Goal: Task Accomplishment & Management: Use online tool/utility

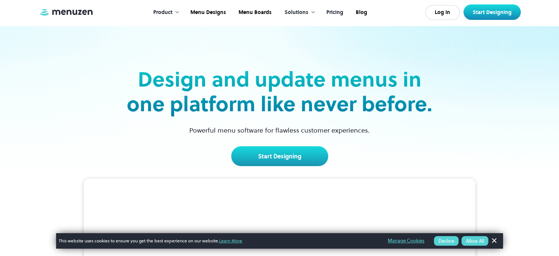
click at [330, 13] on link "Pricing" at bounding box center [334, 12] width 29 height 23
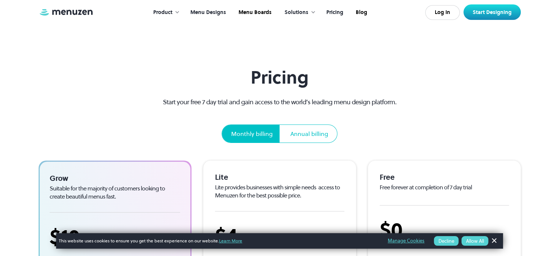
click at [202, 12] on link "Menu Designs" at bounding box center [207, 12] width 48 height 23
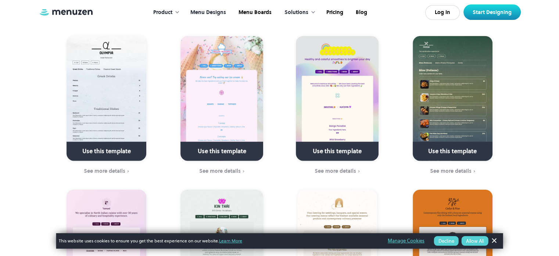
scroll to position [1765, 0]
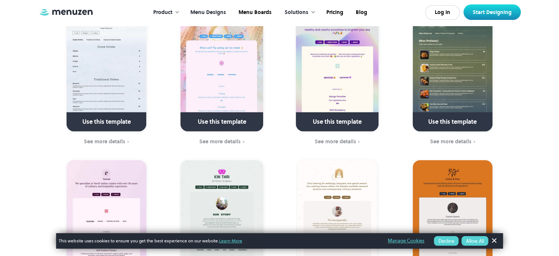
click at [167, 10] on div "Product" at bounding box center [162, 12] width 19 height 8
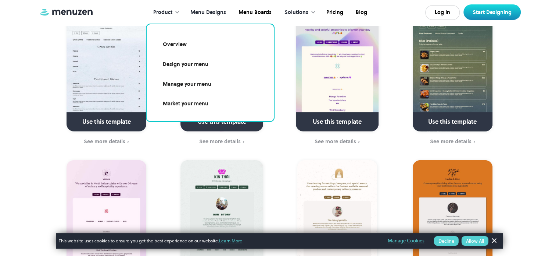
click at [198, 85] on link "Manage your menu" at bounding box center [211, 84] width 110 height 17
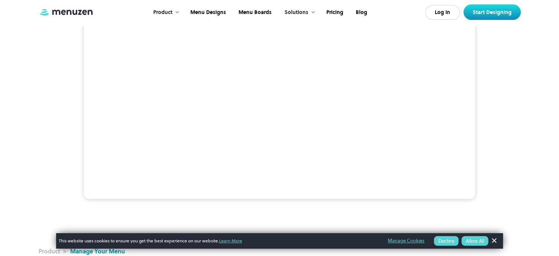
scroll to position [184, 0]
click at [175, 13] on div "Product" at bounding box center [165, 12] width 38 height 23
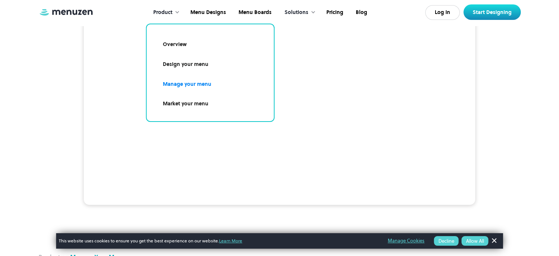
click at [197, 66] on link "Design your menu" at bounding box center [211, 64] width 110 height 17
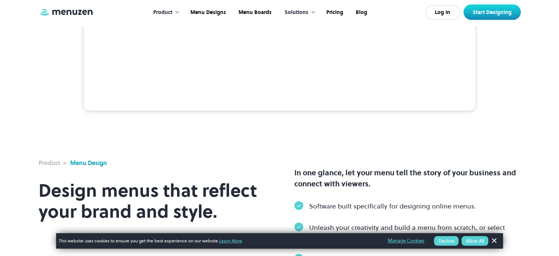
scroll to position [52, 0]
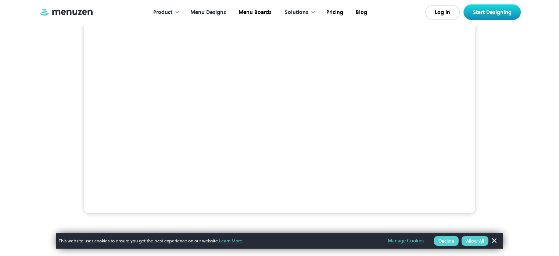
click at [207, 10] on link "Menu Designs" at bounding box center [207, 12] width 48 height 23
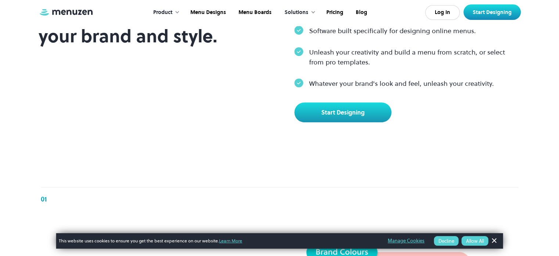
scroll to position [331, 0]
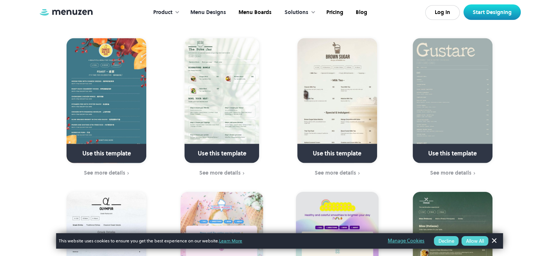
scroll to position [1585, 0]
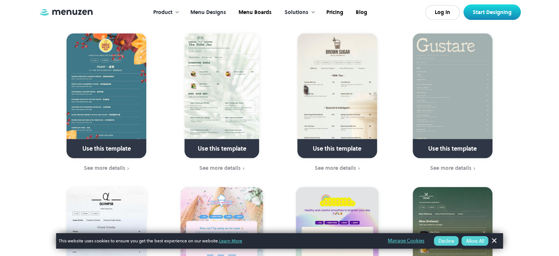
click at [457, 75] on img at bounding box center [453, 95] width 80 height 125
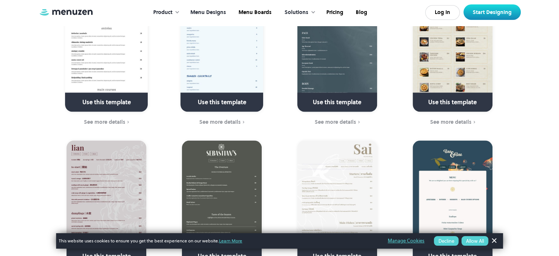
scroll to position [1254, 0]
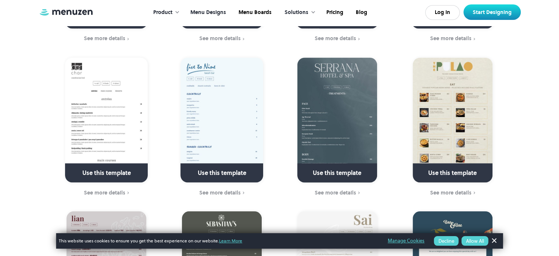
click at [120, 95] on img at bounding box center [106, 119] width 83 height 125
click at [262, 13] on link at bounding box center [222, 22] width 106 height 19
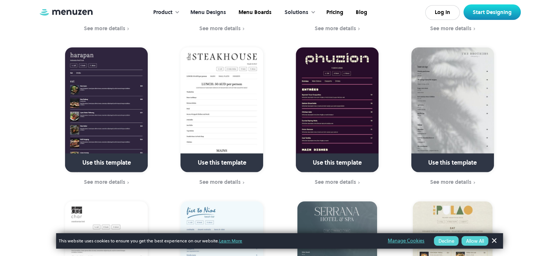
scroll to position [1107, 0]
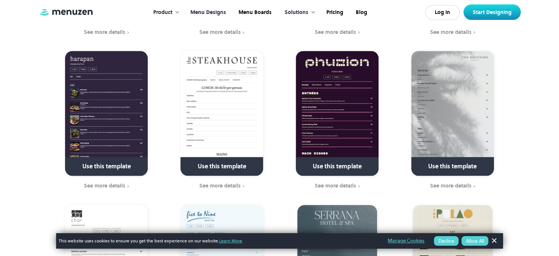
click at [260, 13] on link at bounding box center [222, 15] width 106 height 19
click at [335, 12] on link at bounding box center [337, 15] width 106 height 19
